Goal: Task Accomplishment & Management: Manage account settings

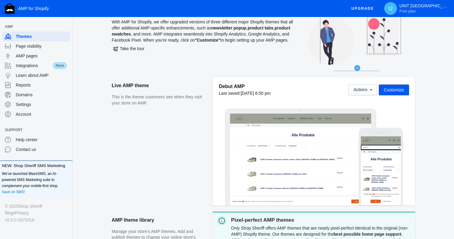
scroll to position [12, 0]
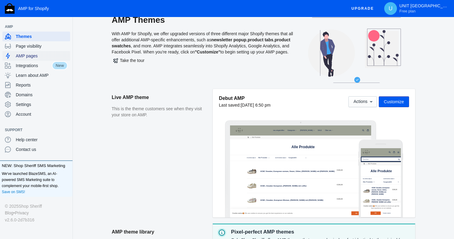
click at [30, 54] on span "AMP pages" at bounding box center [42, 56] width 52 height 6
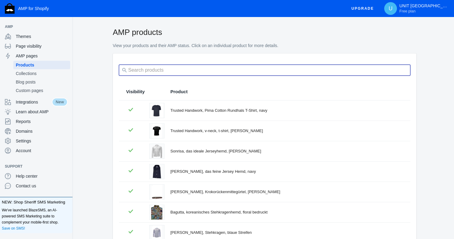
click at [150, 71] on input "search" at bounding box center [264, 70] width 291 height 11
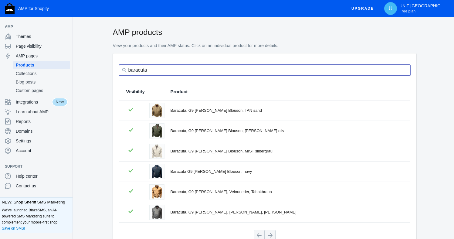
scroll to position [38, 0]
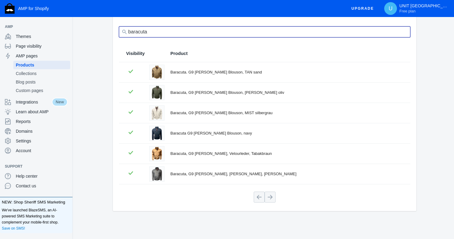
click at [140, 30] on input "baracuta" at bounding box center [264, 31] width 291 height 11
type input "parajum"
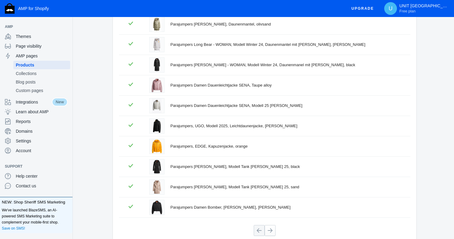
scroll to position [120, 0]
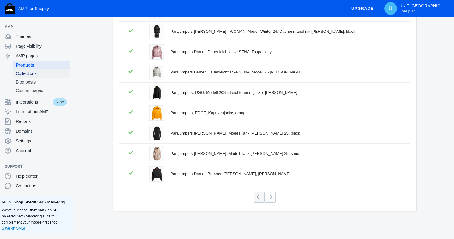
click at [28, 73] on span "Collections" at bounding box center [42, 73] width 52 height 6
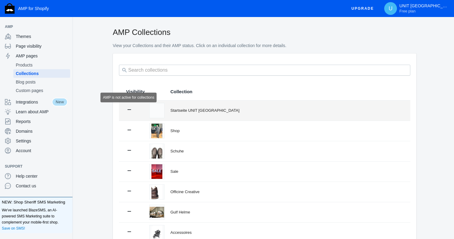
click at [129, 110] on icon at bounding box center [129, 109] width 4 height 1
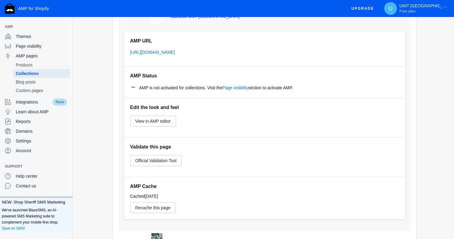
scroll to position [72, 0]
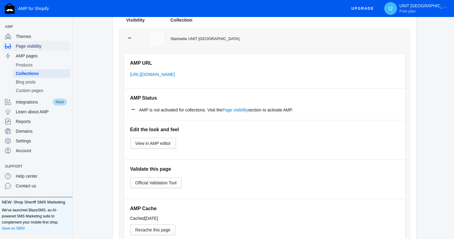
click at [36, 45] on span "Page visibility" at bounding box center [42, 46] width 52 height 6
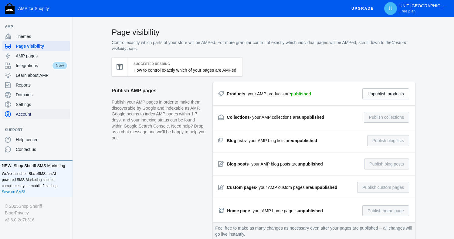
click at [26, 113] on span "Account" at bounding box center [42, 114] width 52 height 6
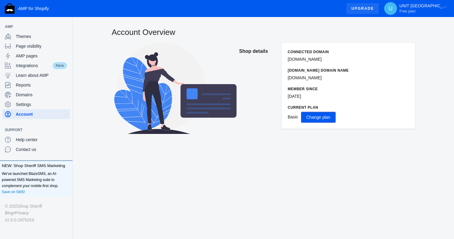
click at [374, 11] on span "Upgrade" at bounding box center [362, 8] width 22 height 11
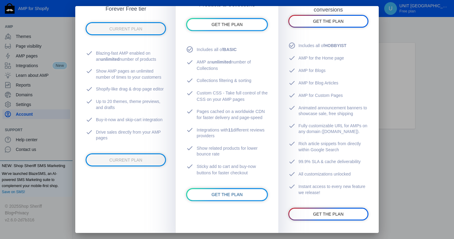
scroll to position [120, 0]
